Goal: Task Accomplishment & Management: Use online tool/utility

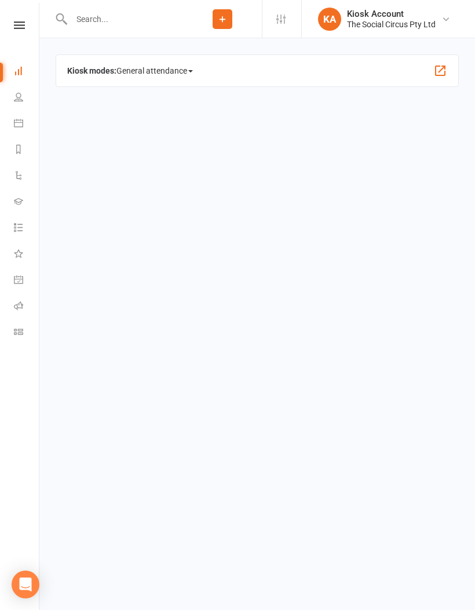
click at [6, 99] on li "People" at bounding box center [19, 98] width 39 height 26
click at [17, 122] on icon at bounding box center [18, 122] width 9 height 9
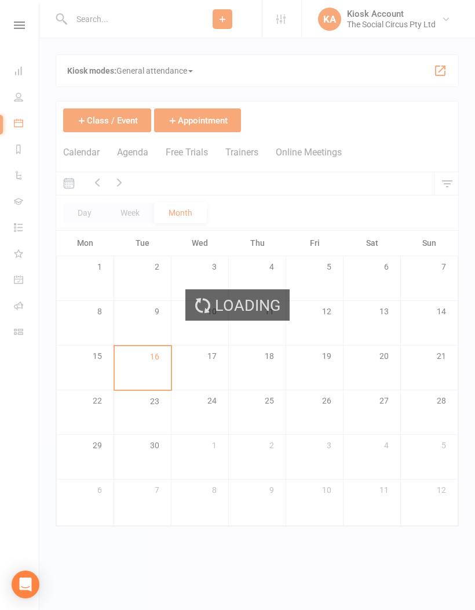
click at [14, 24] on div "Loading" at bounding box center [237, 305] width 475 height 610
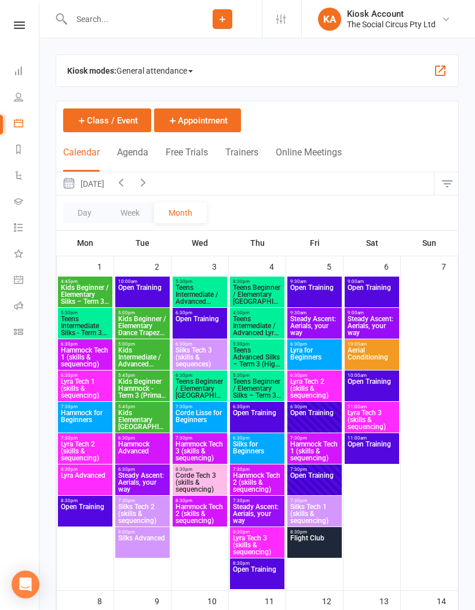
click at [10, 28] on link at bounding box center [19, 25] width 41 height 8
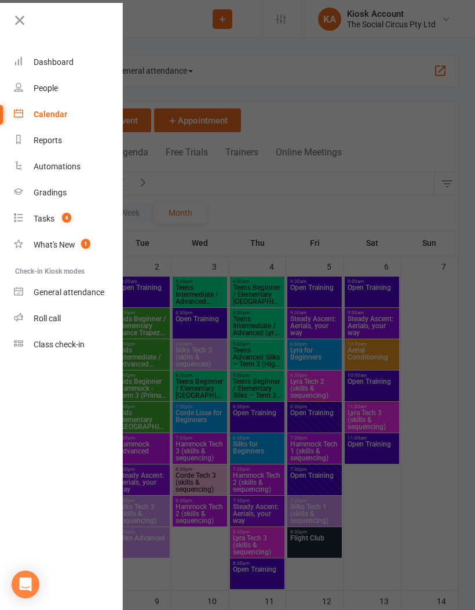
click at [35, 84] on div "People" at bounding box center [46, 87] width 24 height 9
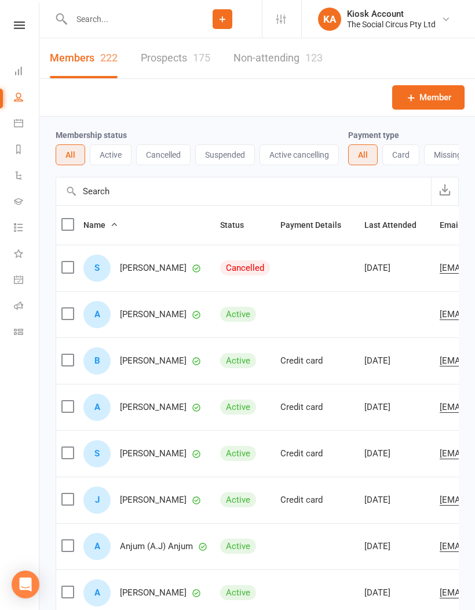
click at [14, 23] on icon at bounding box center [19, 25] width 11 height 8
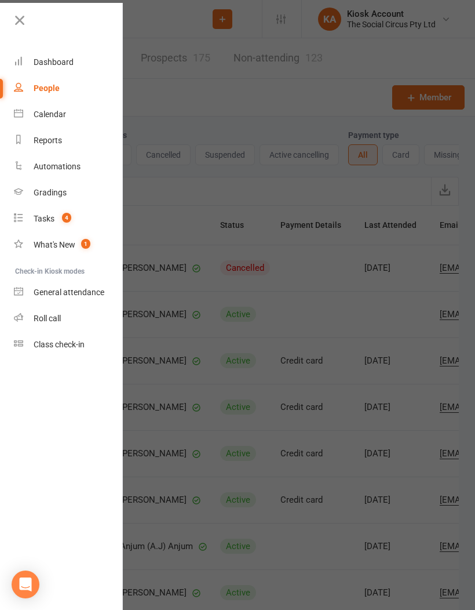
click at [45, 238] on link "What's New 1" at bounding box center [69, 245] width 110 height 26
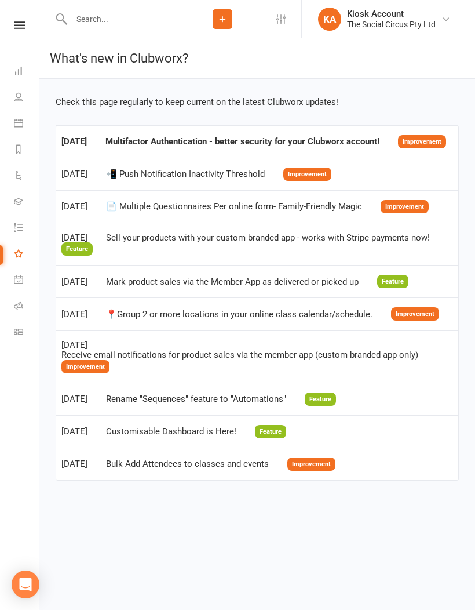
click at [17, 17] on nav "Clubworx Dashboard People Calendar Reports Automations Gradings Tasks 4 What's …" at bounding box center [19, 308] width 39 height 610
click at [9, 26] on link at bounding box center [19, 25] width 41 height 8
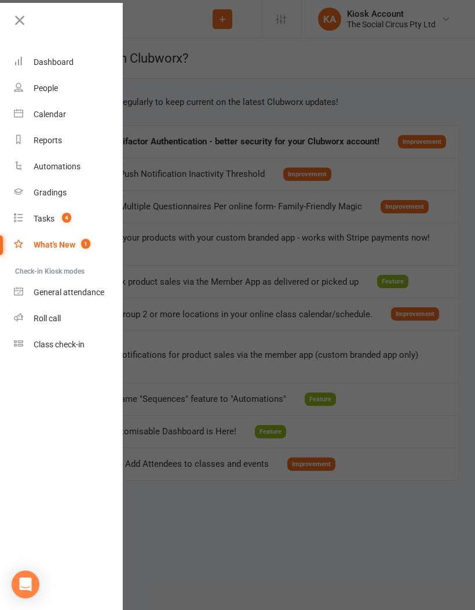
click at [41, 315] on div "Roll call" at bounding box center [47, 318] width 27 height 9
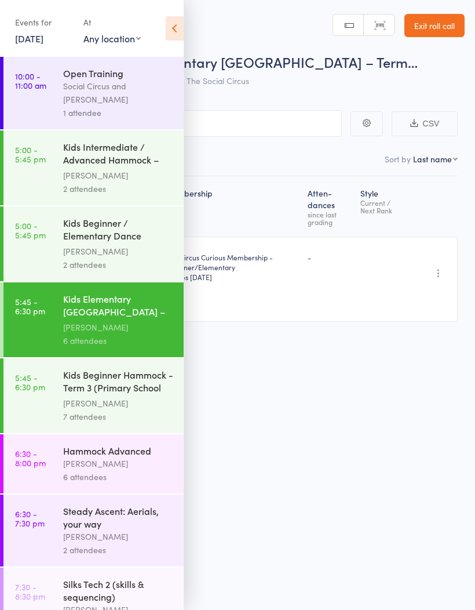
click at [348, 359] on div "Membership Atten­dances since last grading Style Current / Next Rank Richard Mi…" at bounding box center [237, 274] width 441 height 197
click at [174, 46] on div "Events for 16 Sep, 2025 16 Sep, 2025 September 2025 Sun Mon Tue Wed Thu Fri Sat…" at bounding box center [92, 29] width 184 height 59
click at [172, 24] on icon at bounding box center [175, 28] width 18 height 24
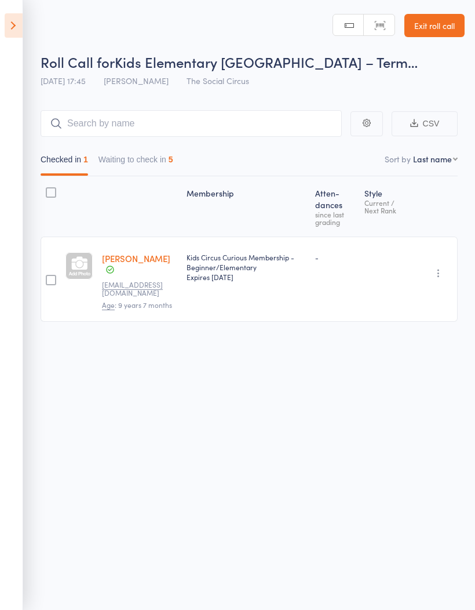
click at [160, 164] on button "Waiting to check in 5" at bounding box center [136, 162] width 75 height 27
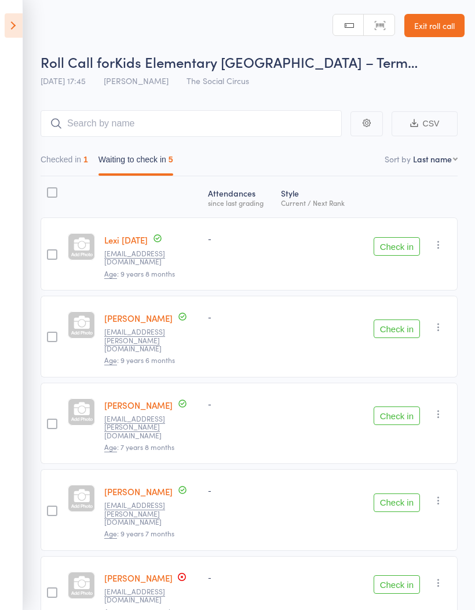
click at [43, 248] on div at bounding box center [52, 253] width 23 height 73
click at [412, 241] on button "Check in" at bounding box center [397, 246] width 46 height 19
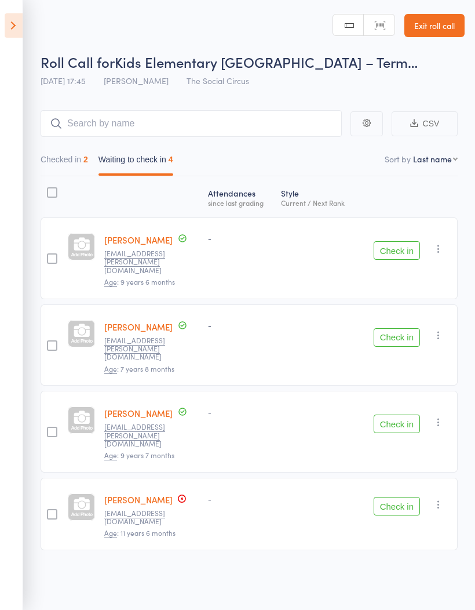
click at [406, 328] on button "Check in" at bounding box center [397, 337] width 46 height 19
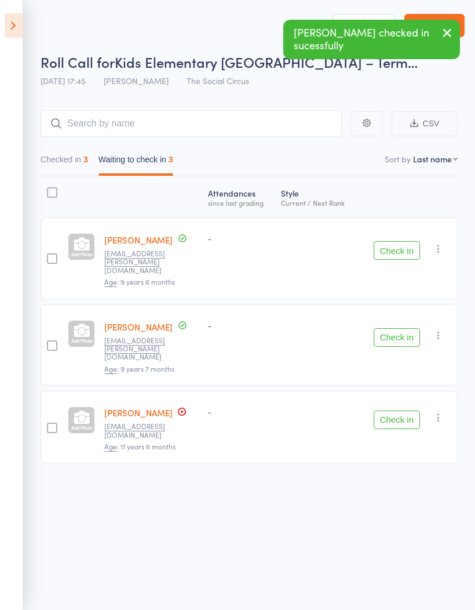
click at [409, 328] on button "Check in" at bounding box center [397, 337] width 46 height 19
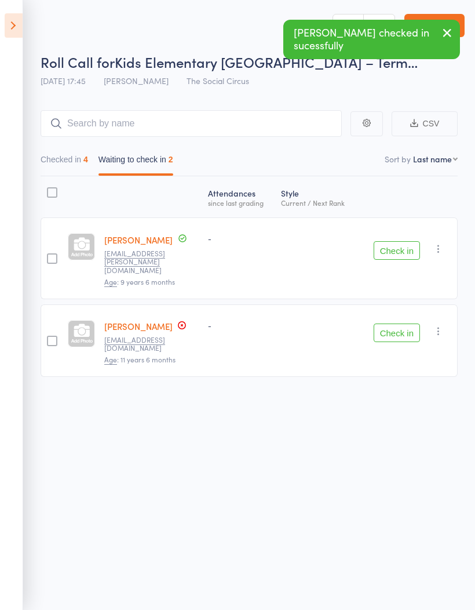
click at [409, 323] on button "Check in" at bounding box center [397, 332] width 46 height 19
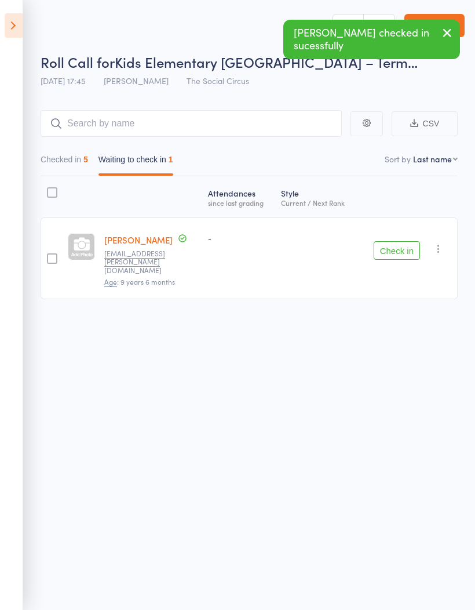
click at [5, 26] on icon at bounding box center [14, 25] width 18 height 24
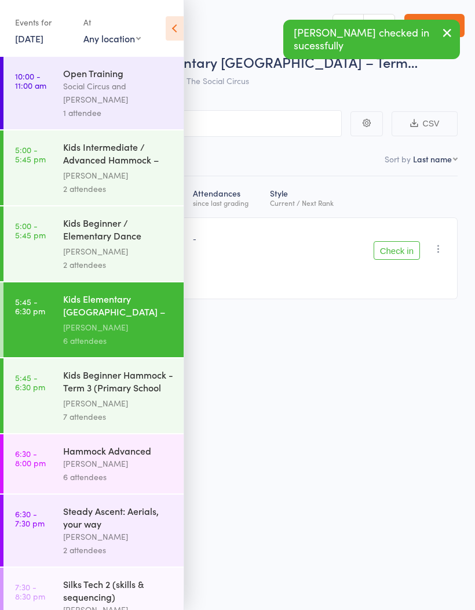
click at [40, 245] on link "5:00 - 5:45 pm Kids Beginner / Elementary Dance Trapeze – Term 3 ... Sasha Quin…" at bounding box center [93, 243] width 180 height 75
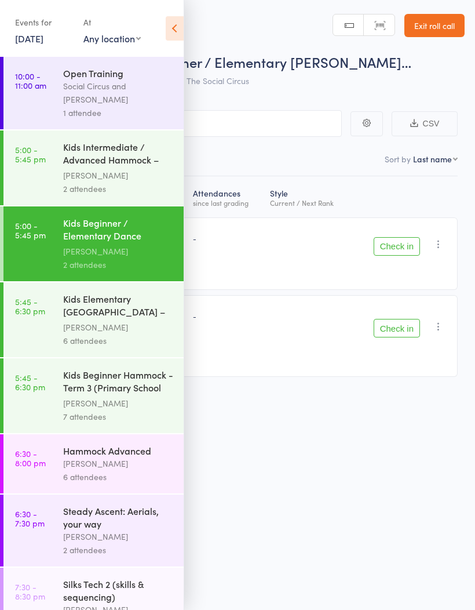
click at [389, 377] on div "Atten­dances since last grading Style Current / Next Rank Jasmine Stavris Cryst…" at bounding box center [237, 302] width 441 height 252
click at [169, 27] on icon at bounding box center [175, 28] width 18 height 24
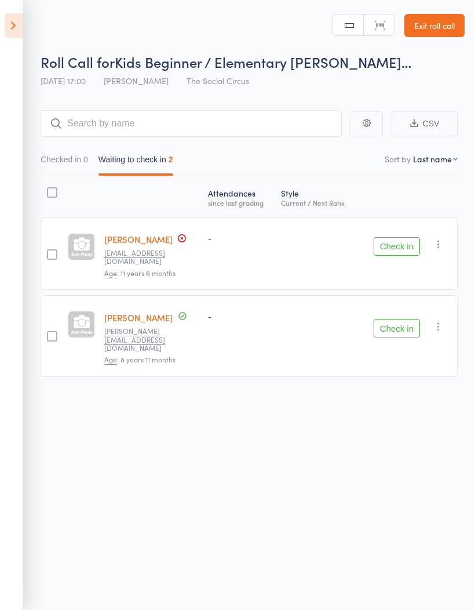
click at [409, 248] on button "Check in" at bounding box center [397, 246] width 46 height 19
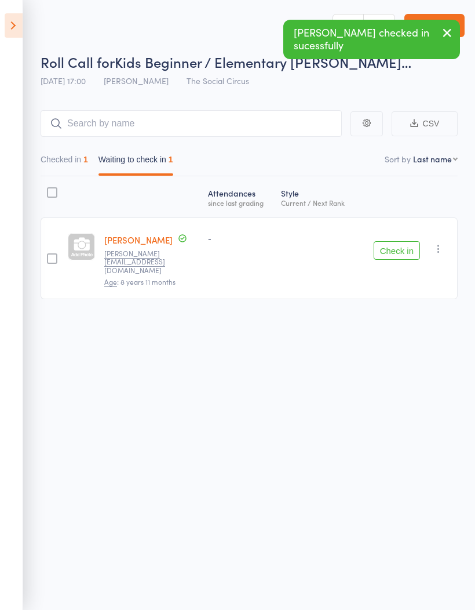
click at [402, 249] on button "Check in" at bounding box center [397, 250] width 46 height 19
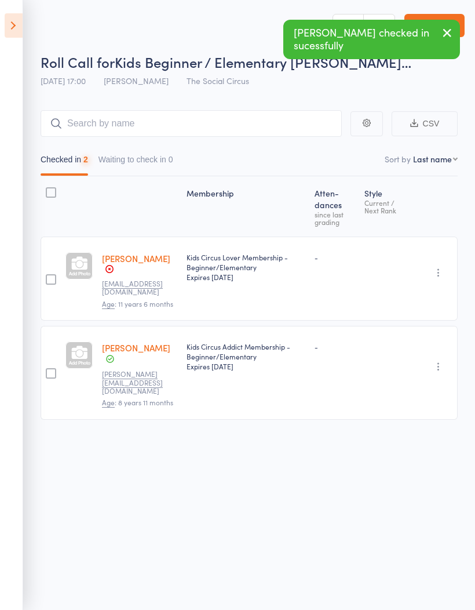
click at [9, 20] on icon at bounding box center [14, 25] width 18 height 24
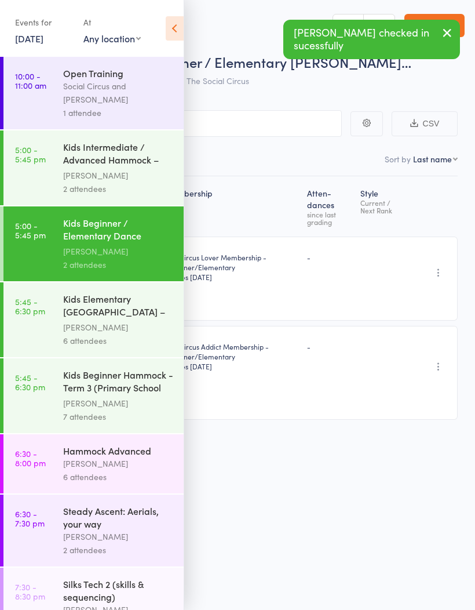
click at [37, 169] on link "5:00 - 5:45 pm Kids Intermediate / Advanced Hammock – Term 3 (Pri... Abbie Harr…" at bounding box center [93, 167] width 180 height 75
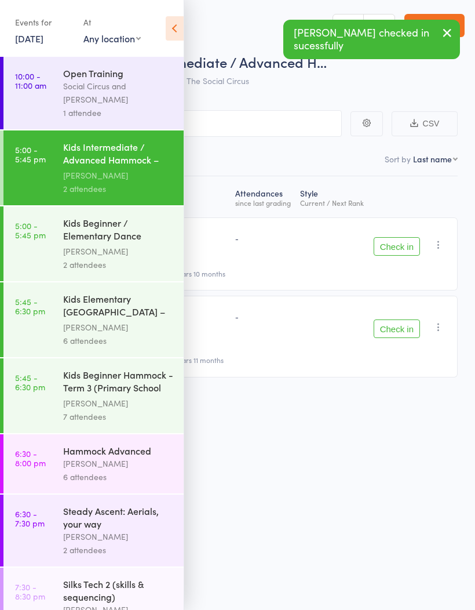
click at [176, 24] on icon at bounding box center [175, 28] width 18 height 24
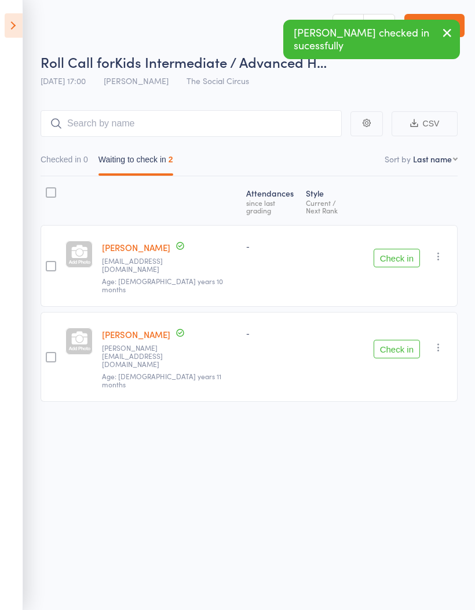
click at [403, 249] on button "Check in" at bounding box center [397, 258] width 46 height 19
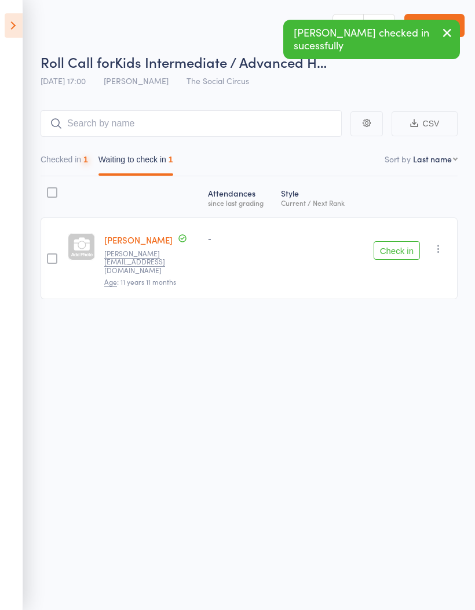
click at [407, 244] on button "Check in" at bounding box center [397, 250] width 46 height 19
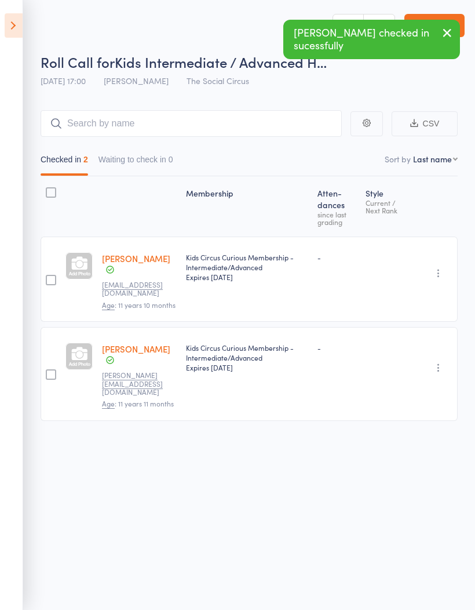
click at [8, 28] on icon at bounding box center [14, 25] width 18 height 24
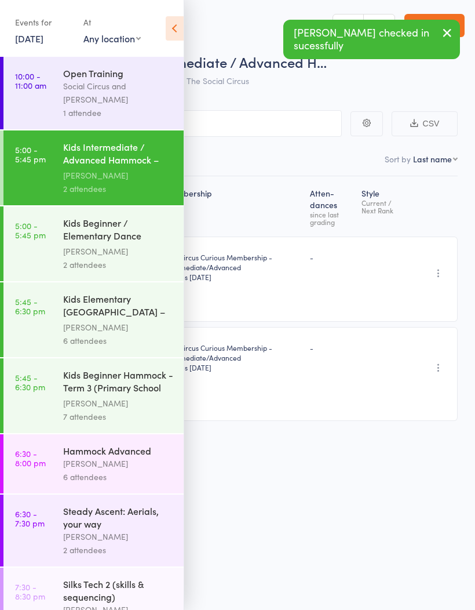
click at [135, 412] on div "7 attendees" at bounding box center [118, 416] width 111 height 13
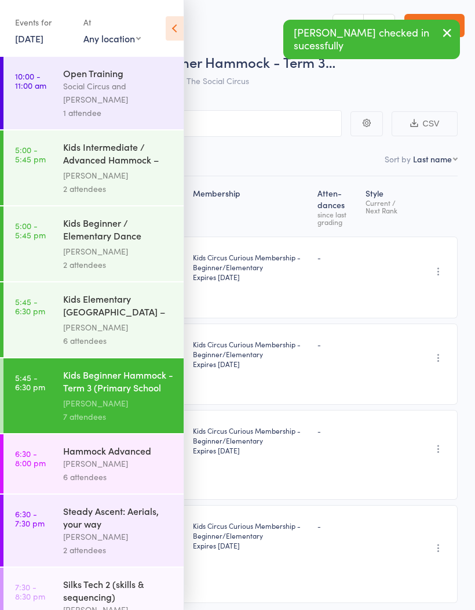
click at [180, 39] on icon at bounding box center [175, 28] width 18 height 24
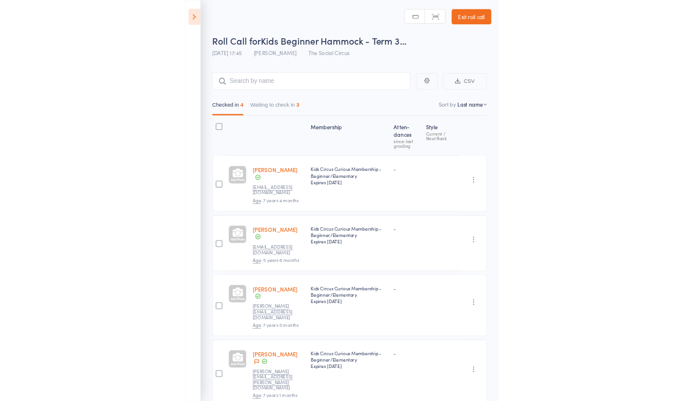
scroll to position [8, 0]
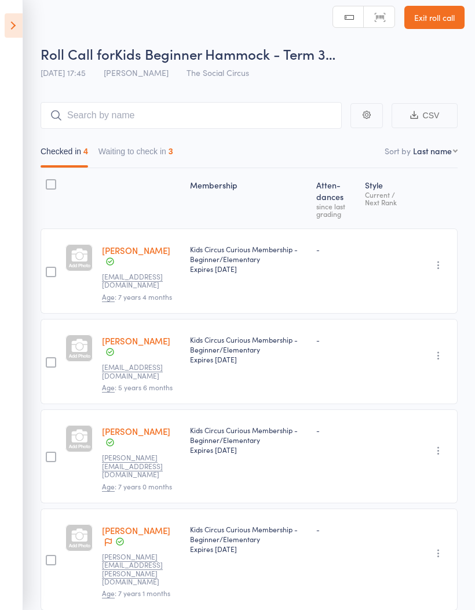
click at [120, 158] on button "Waiting to check in 3" at bounding box center [136, 154] width 75 height 27
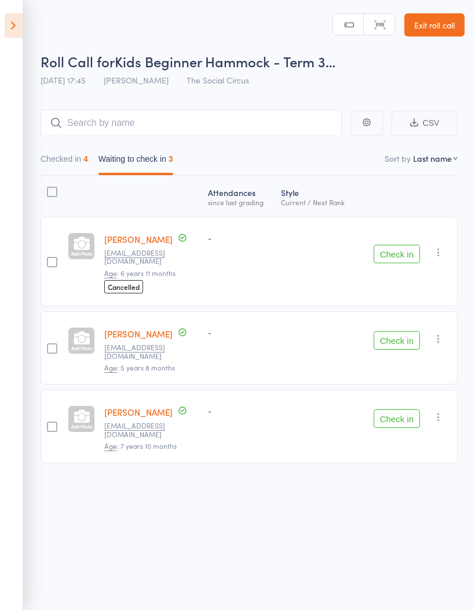
click at [53, 320] on div at bounding box center [52, 347] width 23 height 73
click at [412, 331] on button "Check in" at bounding box center [397, 340] width 46 height 19
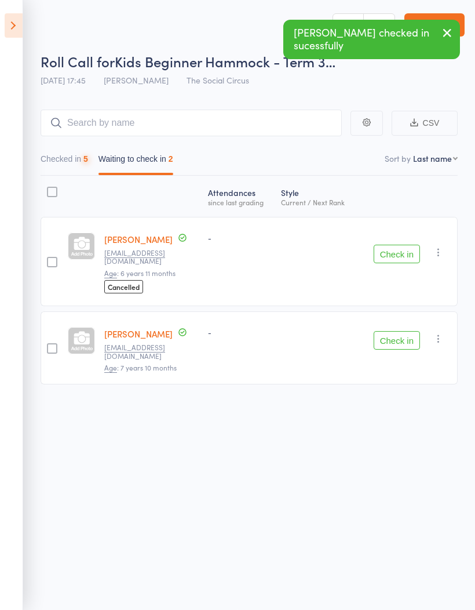
click at [410, 331] on button "Check in" at bounding box center [397, 340] width 46 height 19
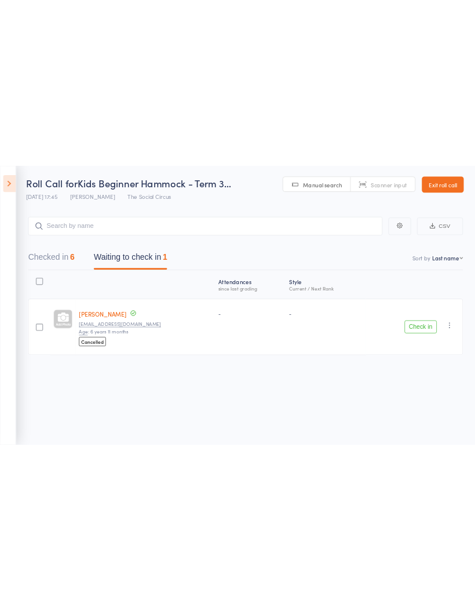
scroll to position [0, 0]
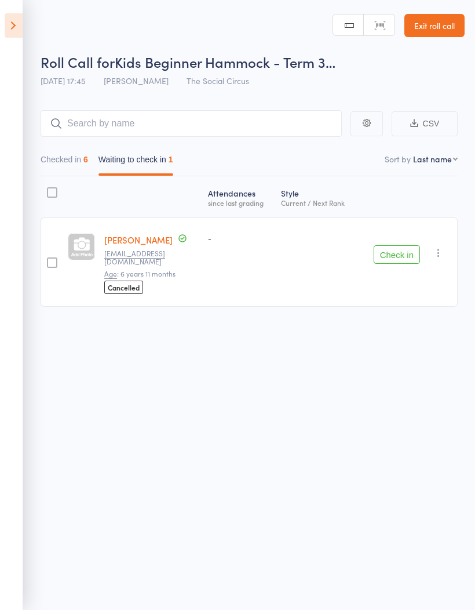
click at [57, 166] on button "Checked in 6" at bounding box center [65, 162] width 48 height 27
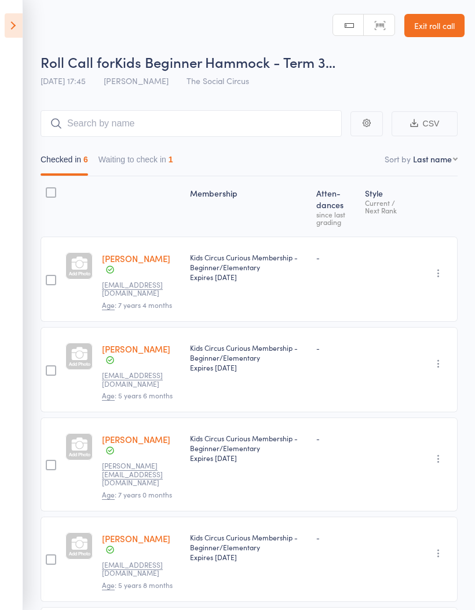
click at [13, 20] on icon at bounding box center [14, 25] width 18 height 24
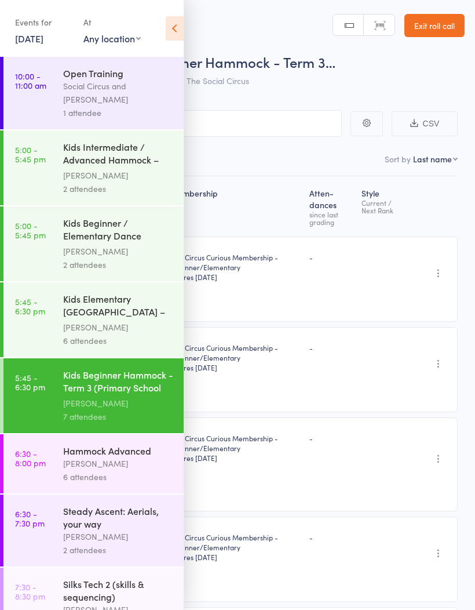
click at [55, 321] on link "5:45 - 6:30 pm Kids Elementary Hammock – Term 3 (Primary School A... Sasha Quin…" at bounding box center [93, 319] width 180 height 75
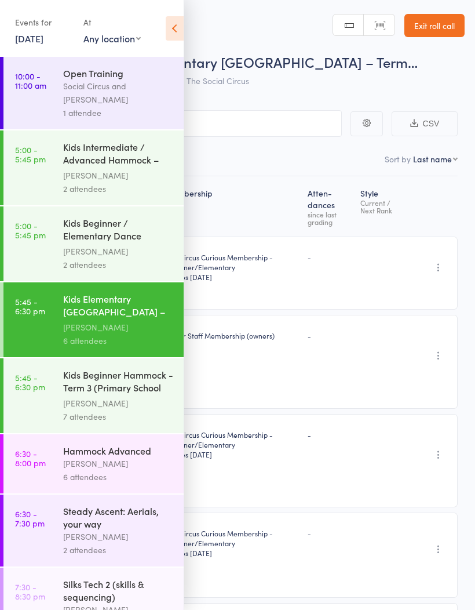
click at [162, 38] on div "Events for 16 Sep, 2025 16 Sep, 2025 September 2025 Sun Mon Tue Wed Thu Fri Sat…" at bounding box center [92, 29] width 184 height 59
click at [168, 32] on icon at bounding box center [175, 28] width 18 height 24
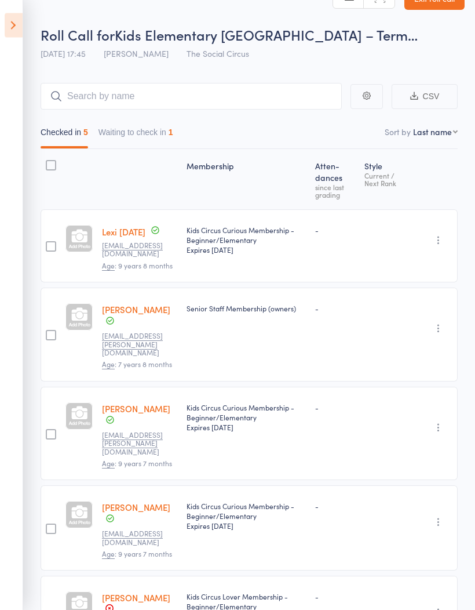
scroll to position [38, 0]
